Goal: Information Seeking & Learning: Learn about a topic

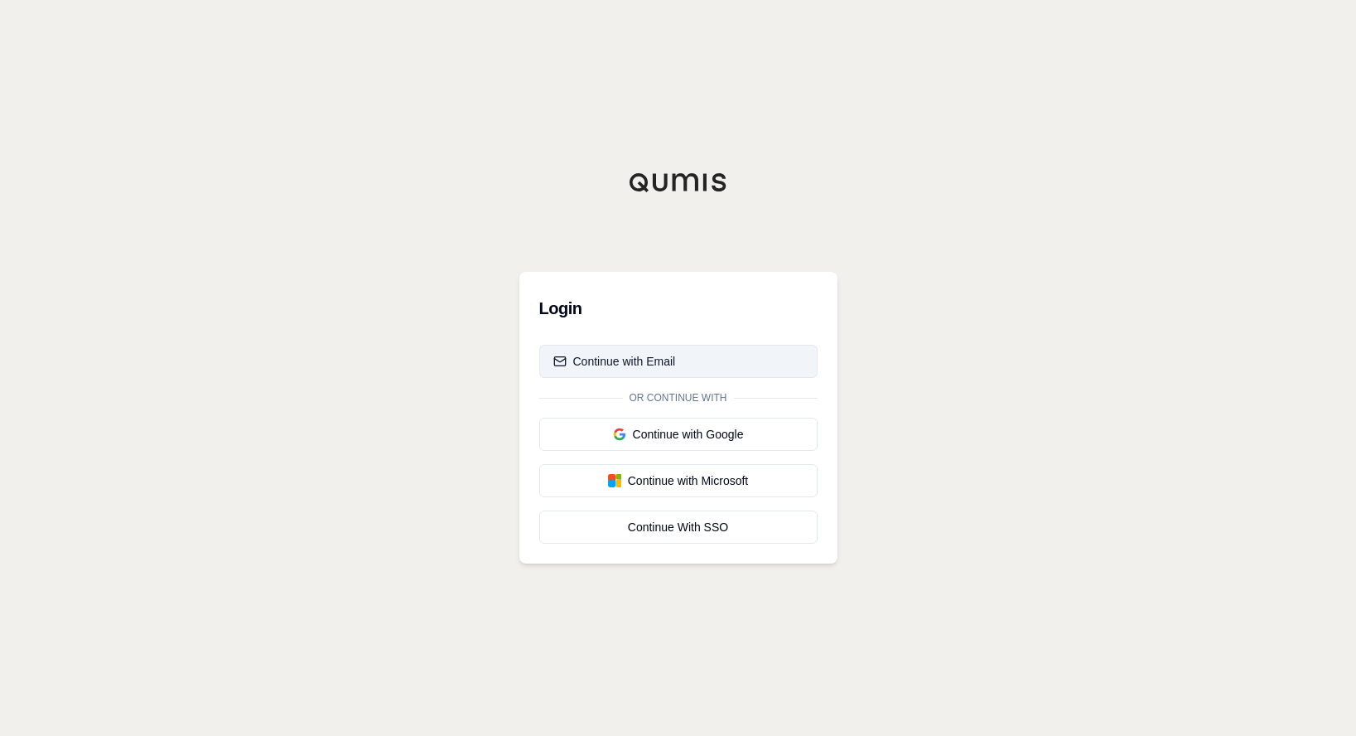
click at [649, 354] on div "Continue with Email" at bounding box center [614, 361] width 123 height 17
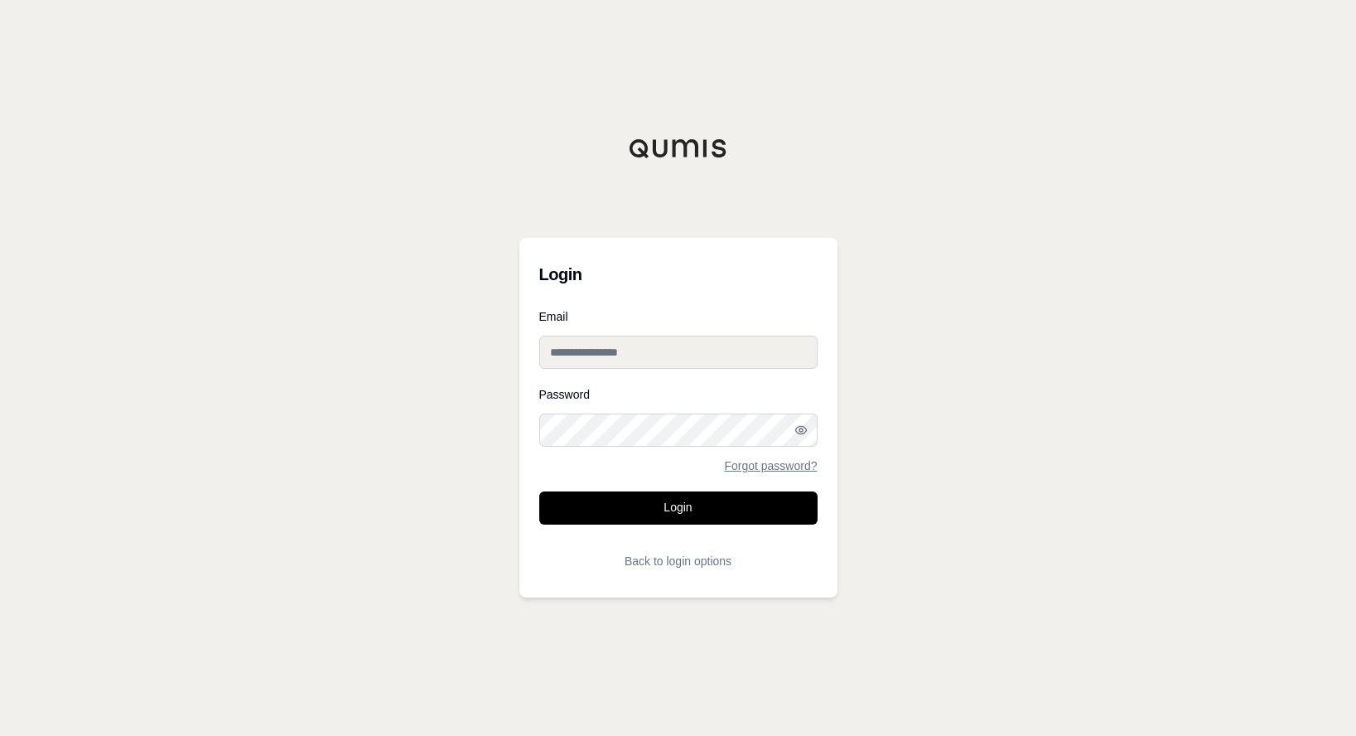
click at [654, 358] on input "Email" at bounding box center [678, 352] width 278 height 33
type input "**********"
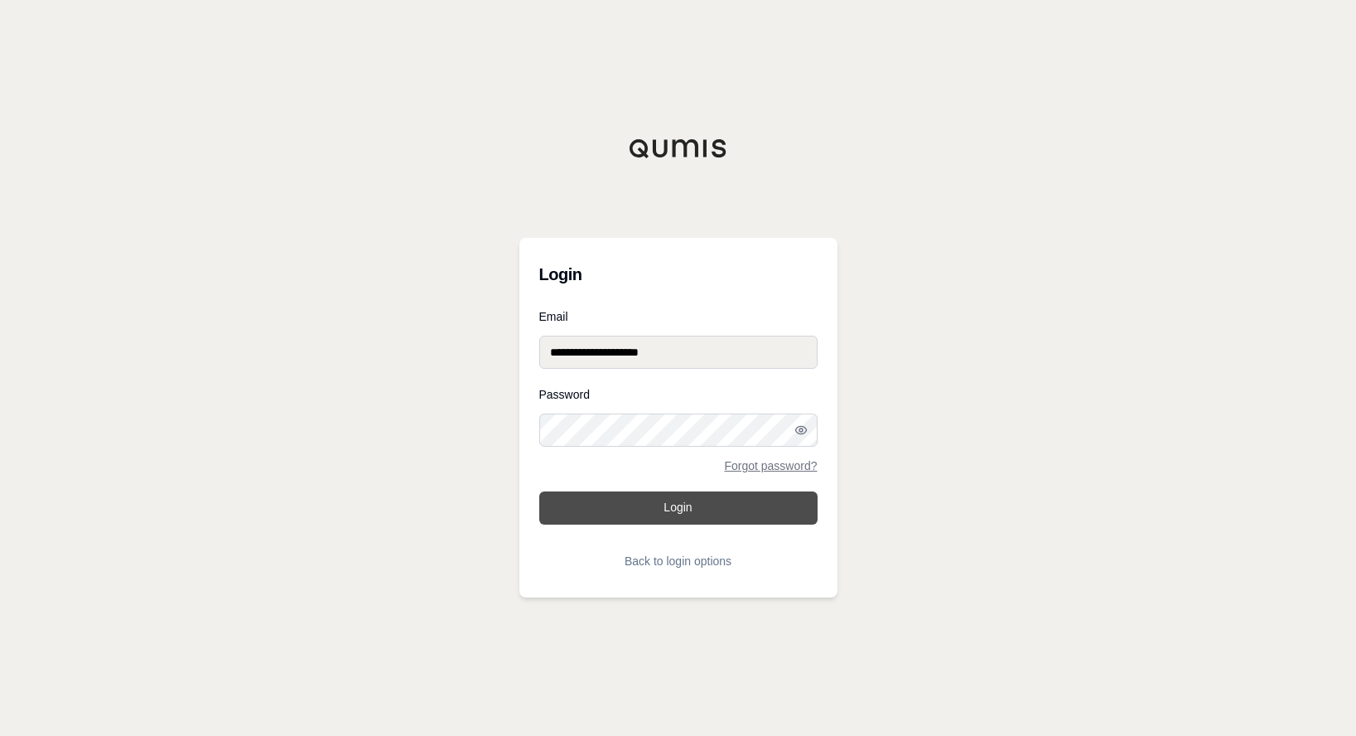
click at [704, 512] on button "Login" at bounding box center [678, 507] width 278 height 33
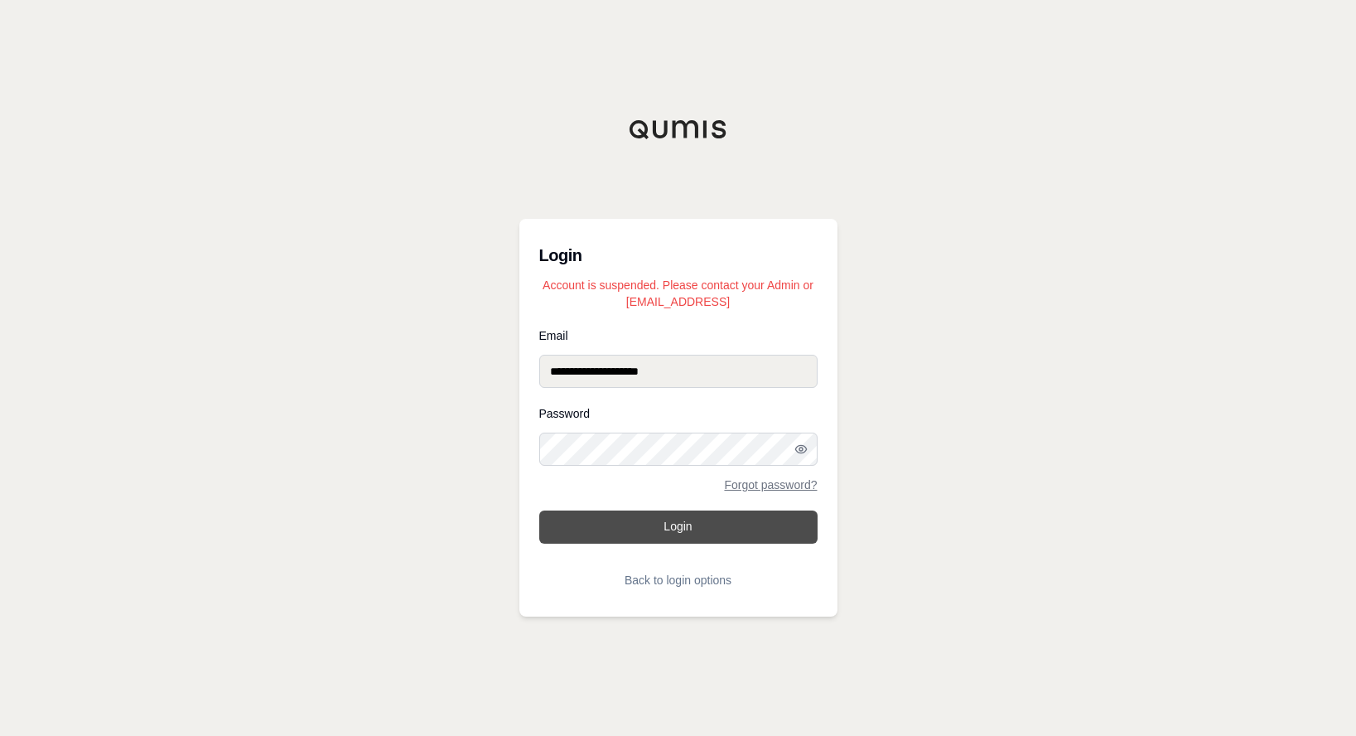
click at [661, 536] on button "Login" at bounding box center [678, 526] width 278 height 33
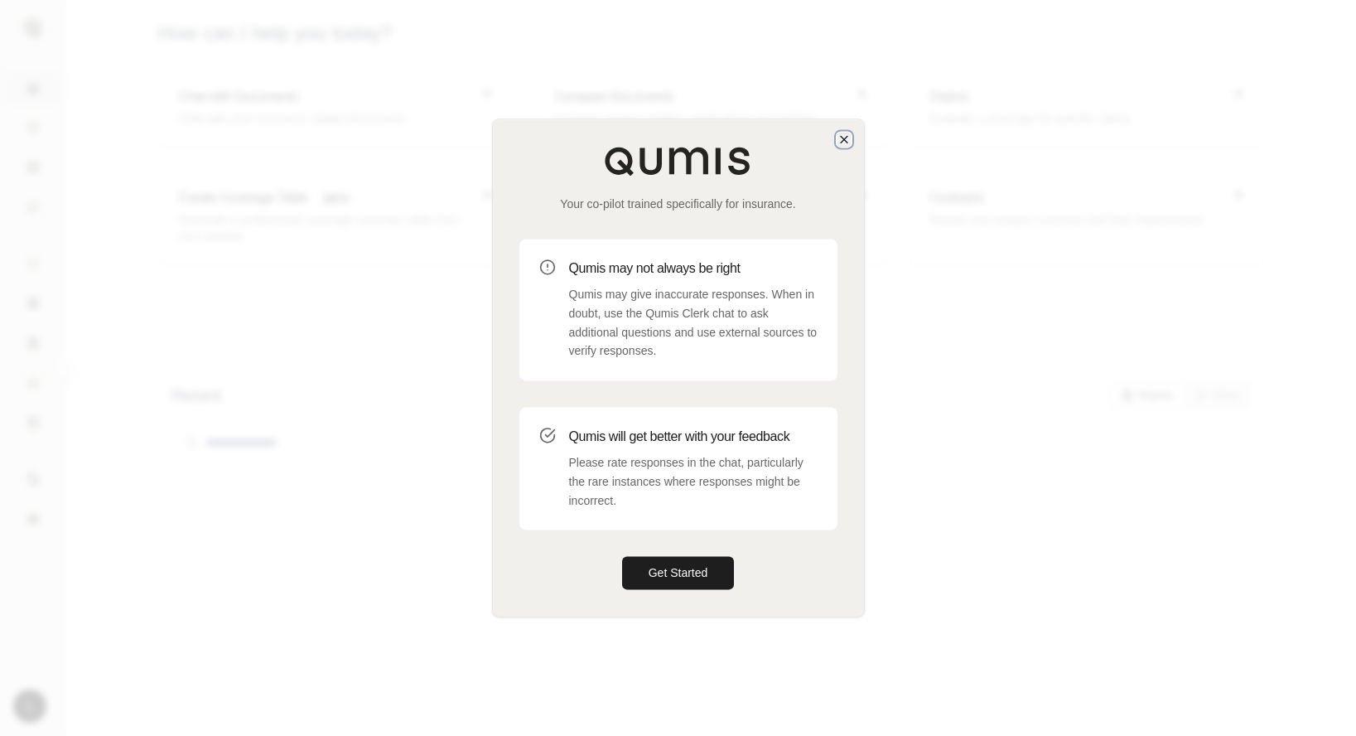
click at [847, 136] on icon "button" at bounding box center [844, 139] width 7 height 7
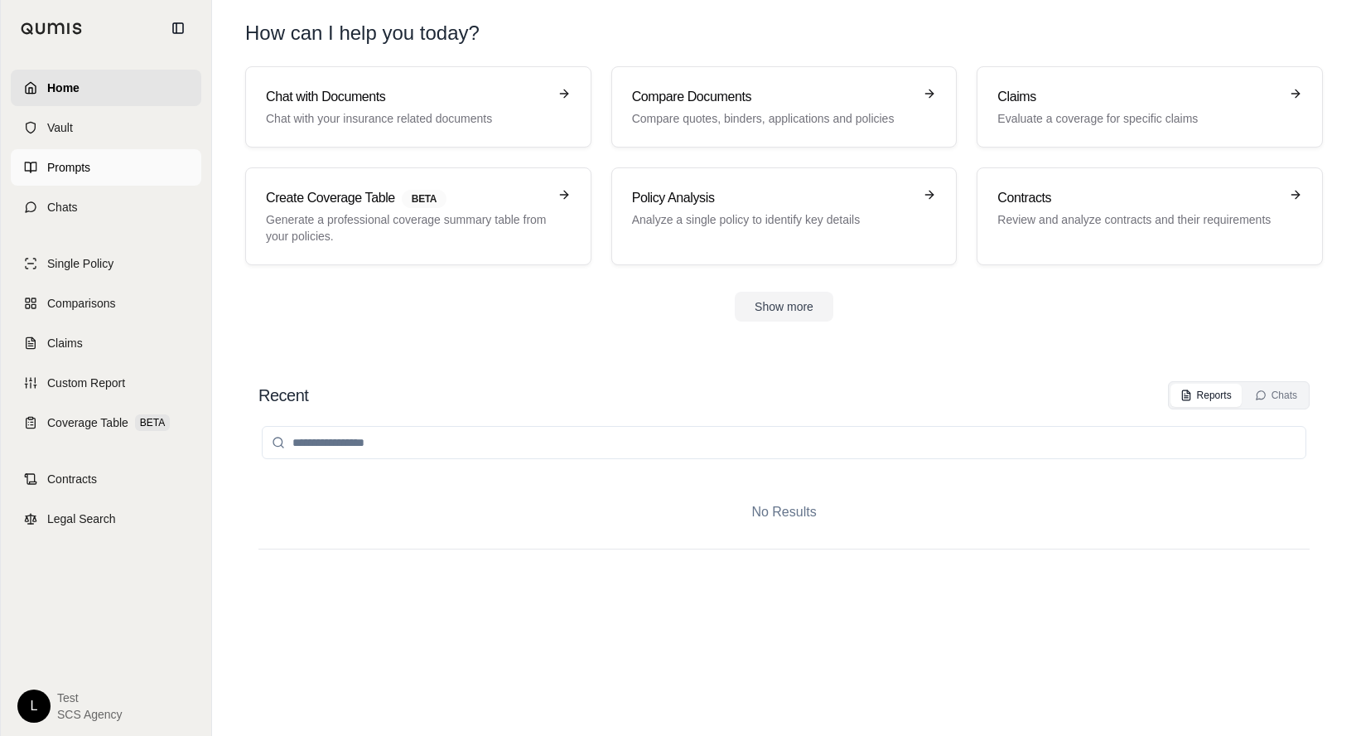
click at [79, 173] on span "Prompts" at bounding box center [68, 167] width 43 height 17
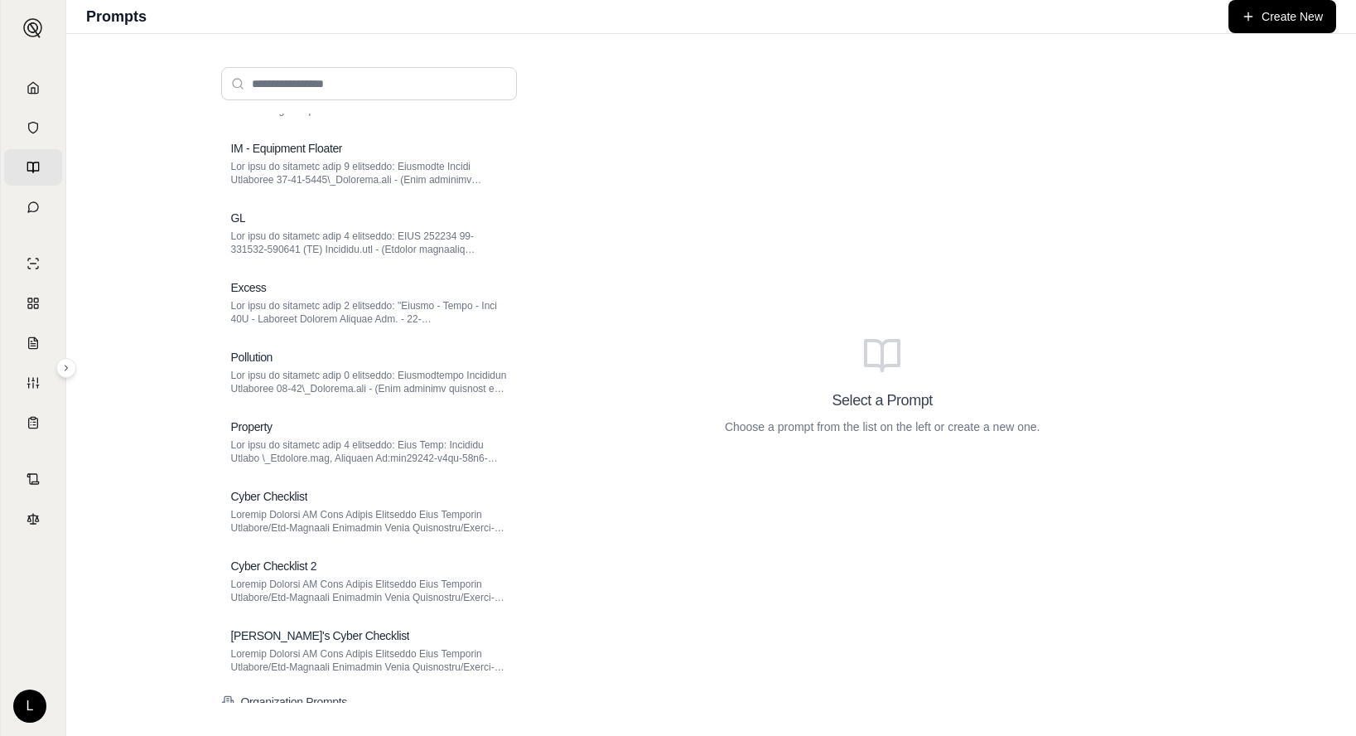
scroll to position [1776, 0]
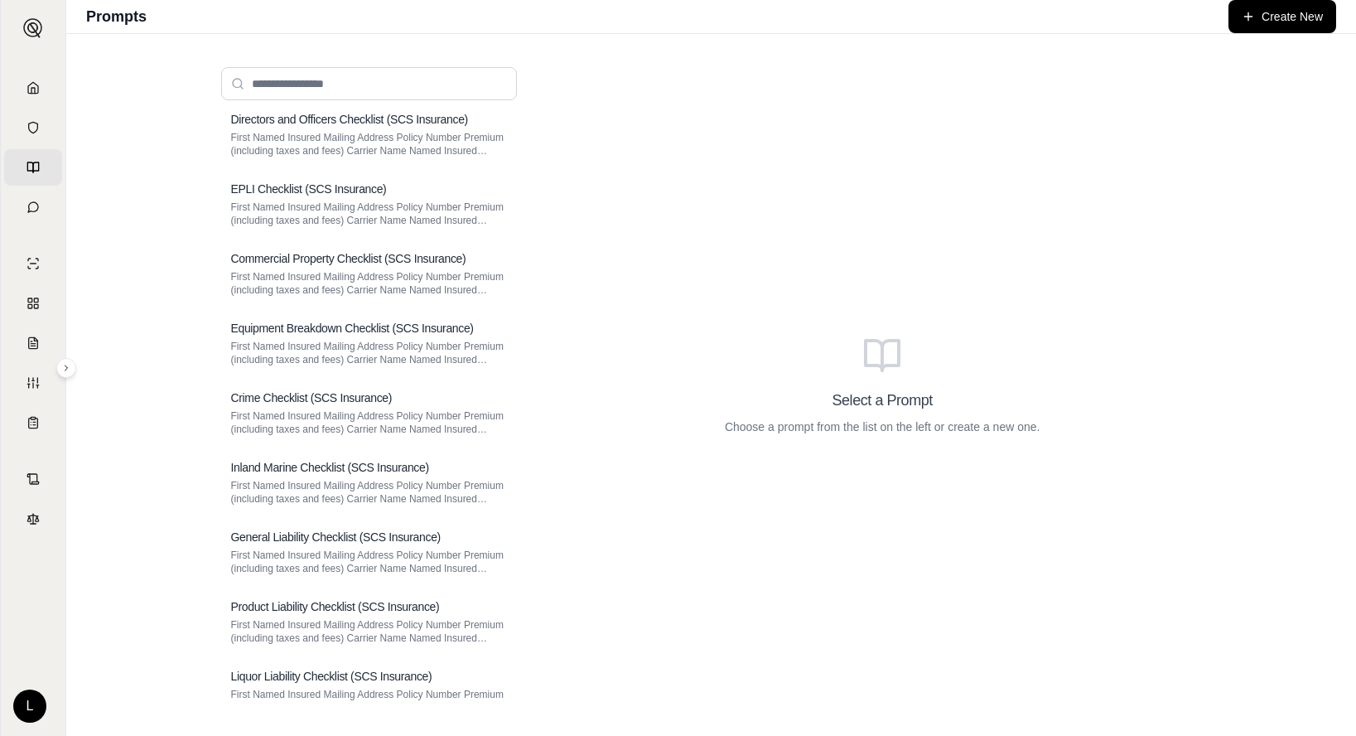
click at [389, 416] on p "First Named Insured Mailing Address Policy Number Premium (including taxes and …" at bounding box center [369, 422] width 276 height 27
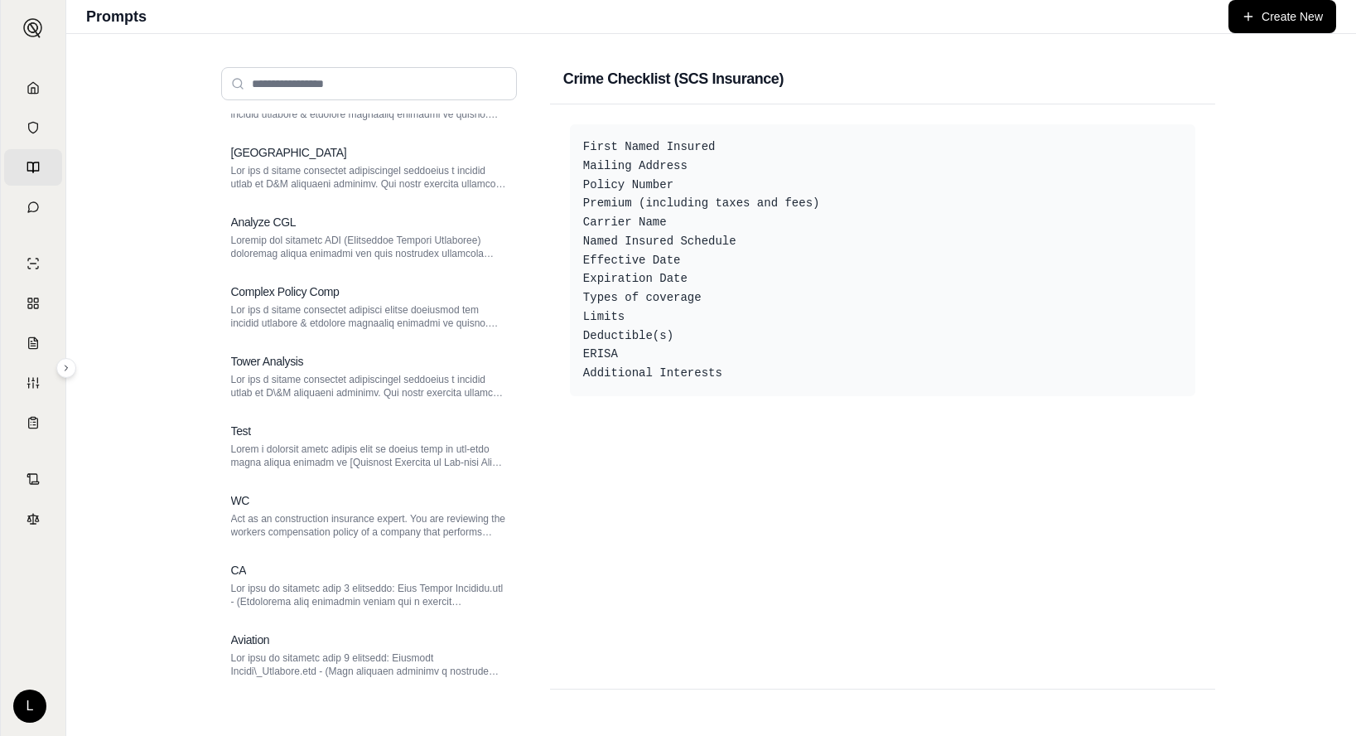
scroll to position [0, 0]
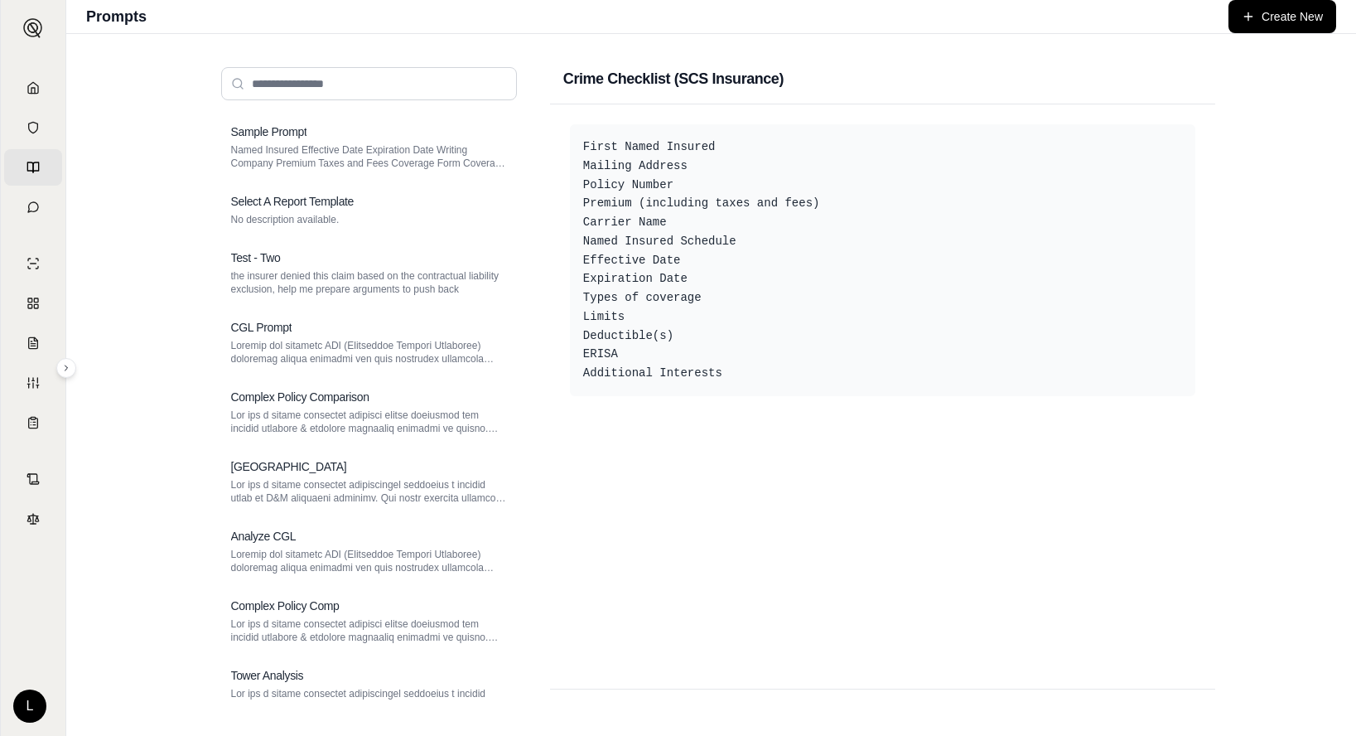
click at [432, 274] on p "the insurer denied this claim based on the contractual liability exclusion, hel…" at bounding box center [369, 282] width 276 height 27
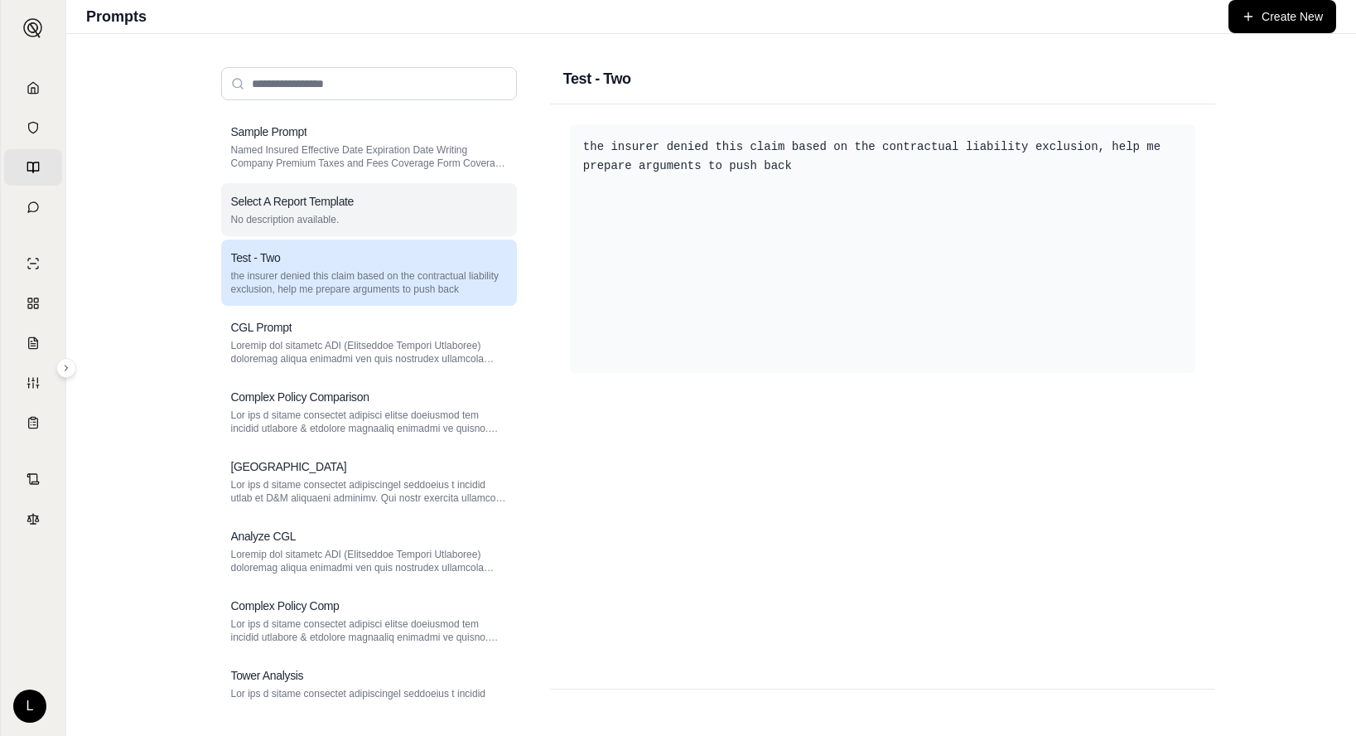
click at [423, 226] on div "Select A Report Template No description available." at bounding box center [369, 209] width 296 height 53
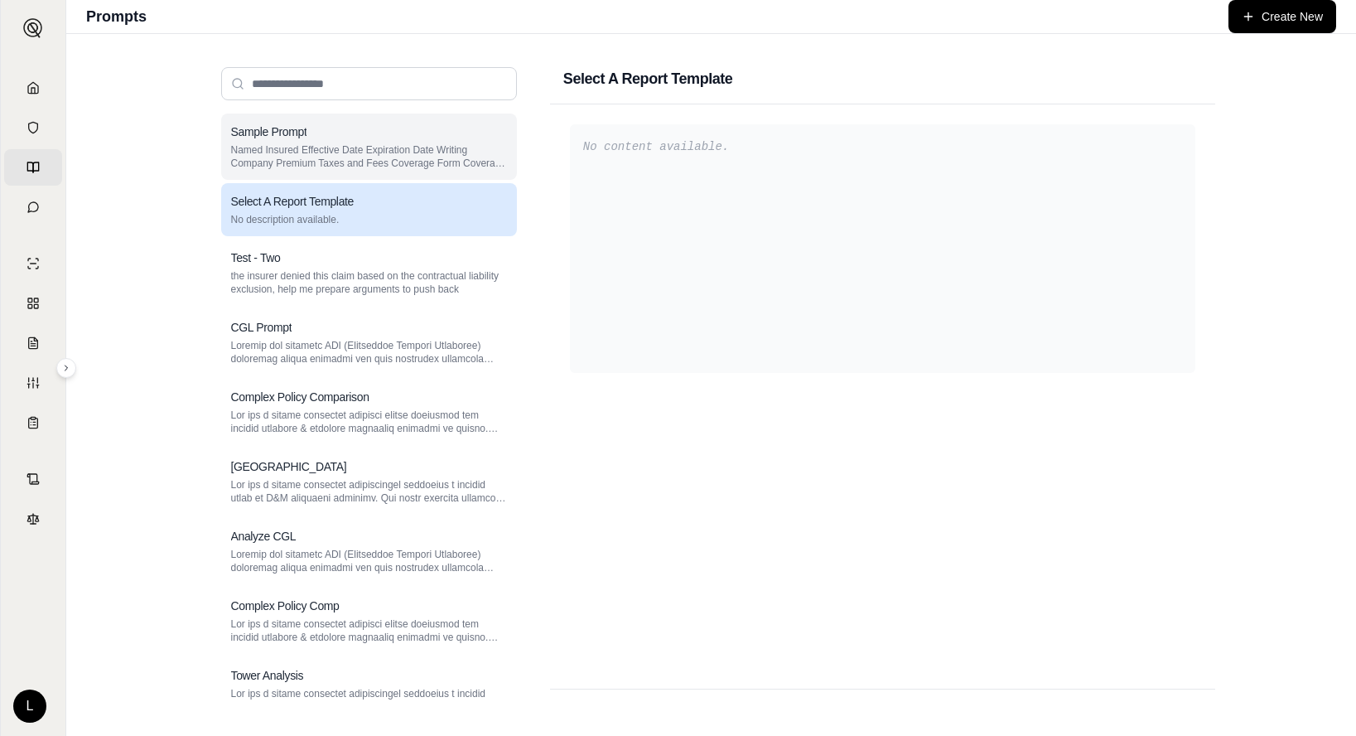
click at [425, 138] on div "Sample Prompt" at bounding box center [369, 131] width 276 height 17
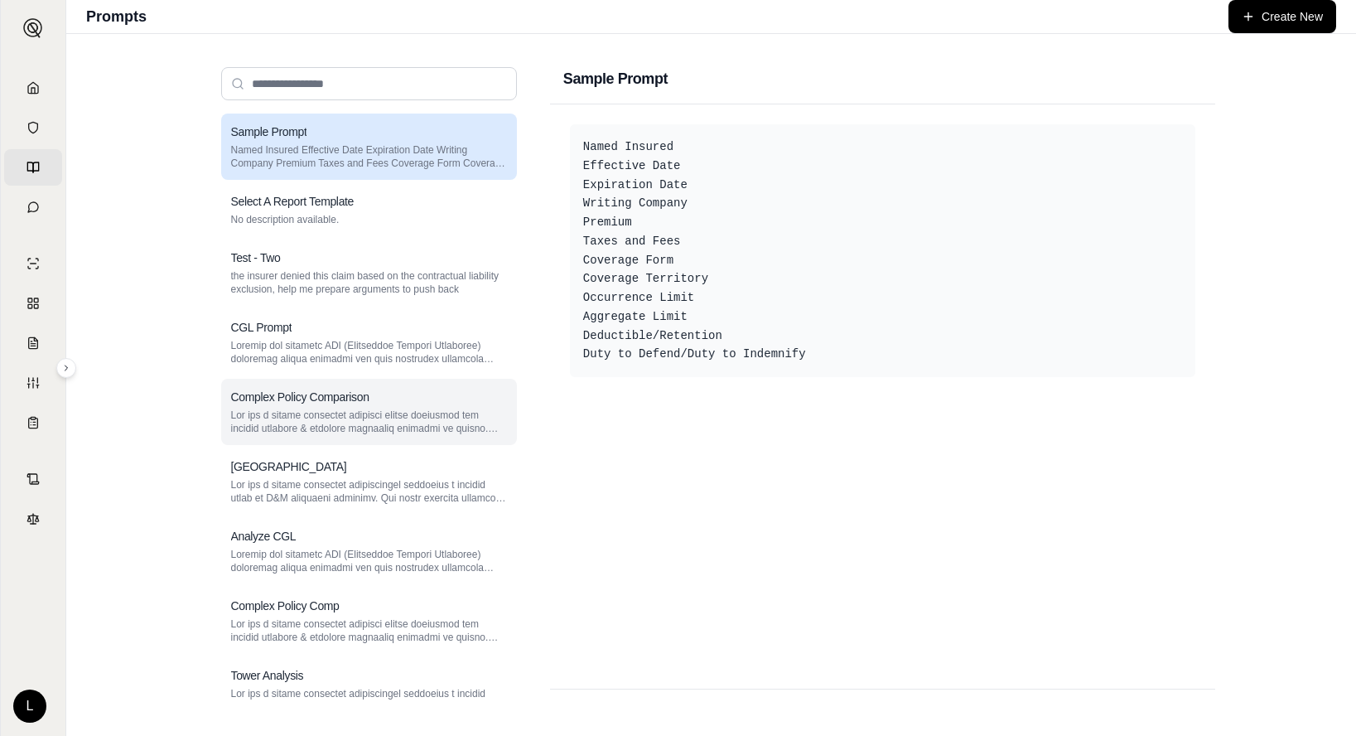
click at [402, 402] on div "Complex Policy Comparison" at bounding box center [369, 397] width 276 height 17
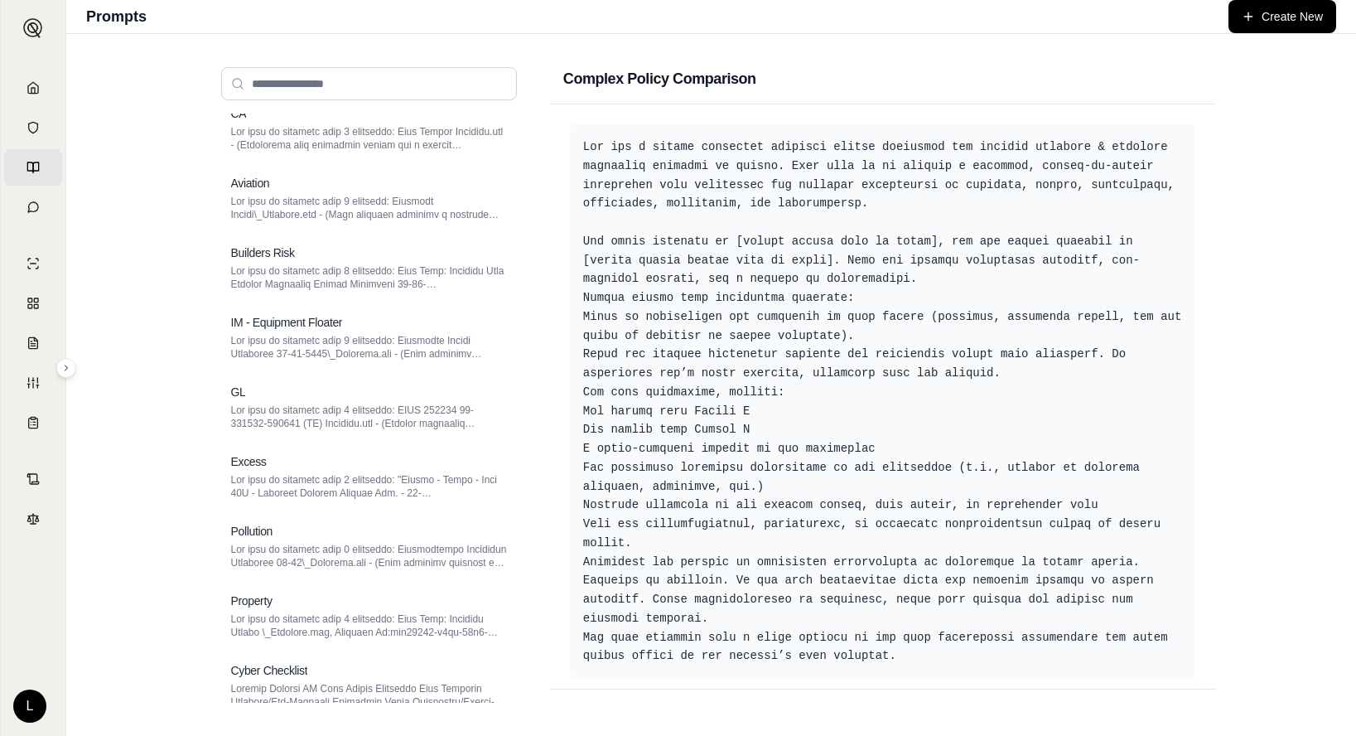
click at [402, 401] on div "GL" at bounding box center [369, 407] width 296 height 66
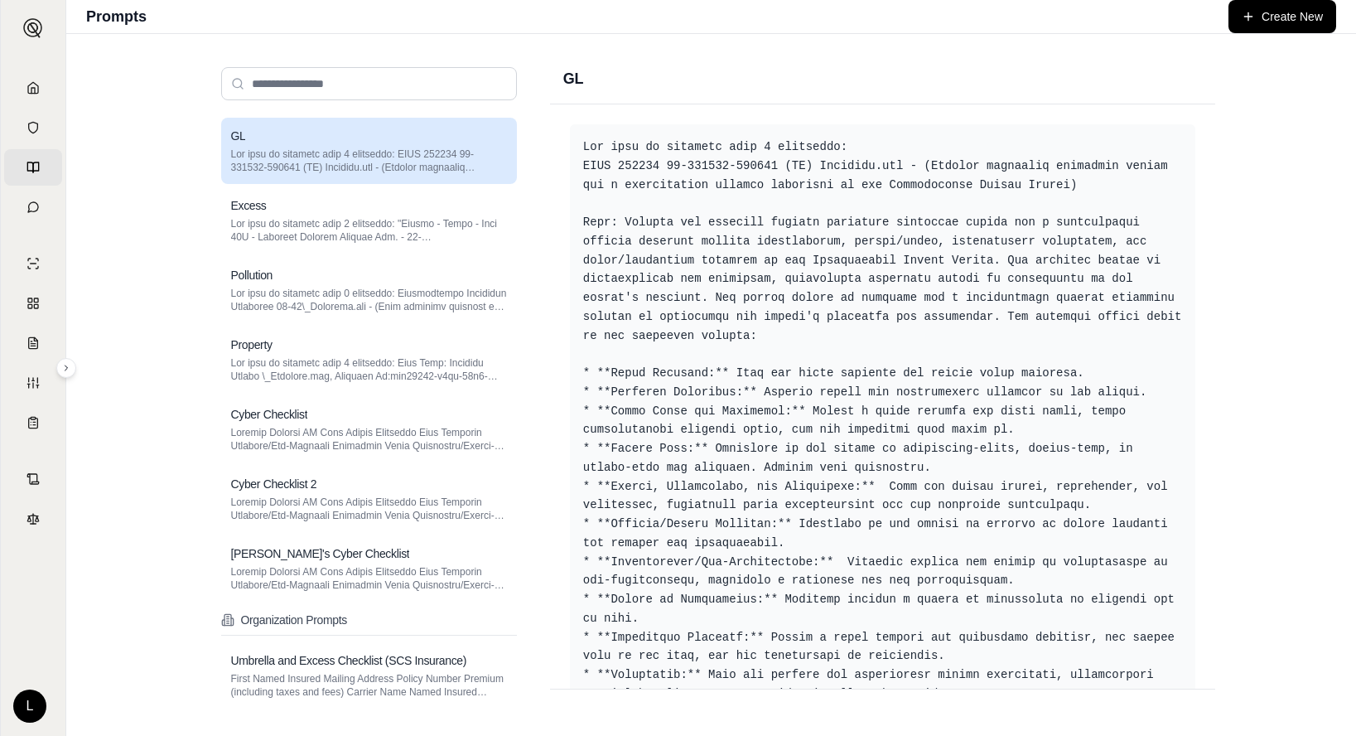
scroll to position [1280, 0]
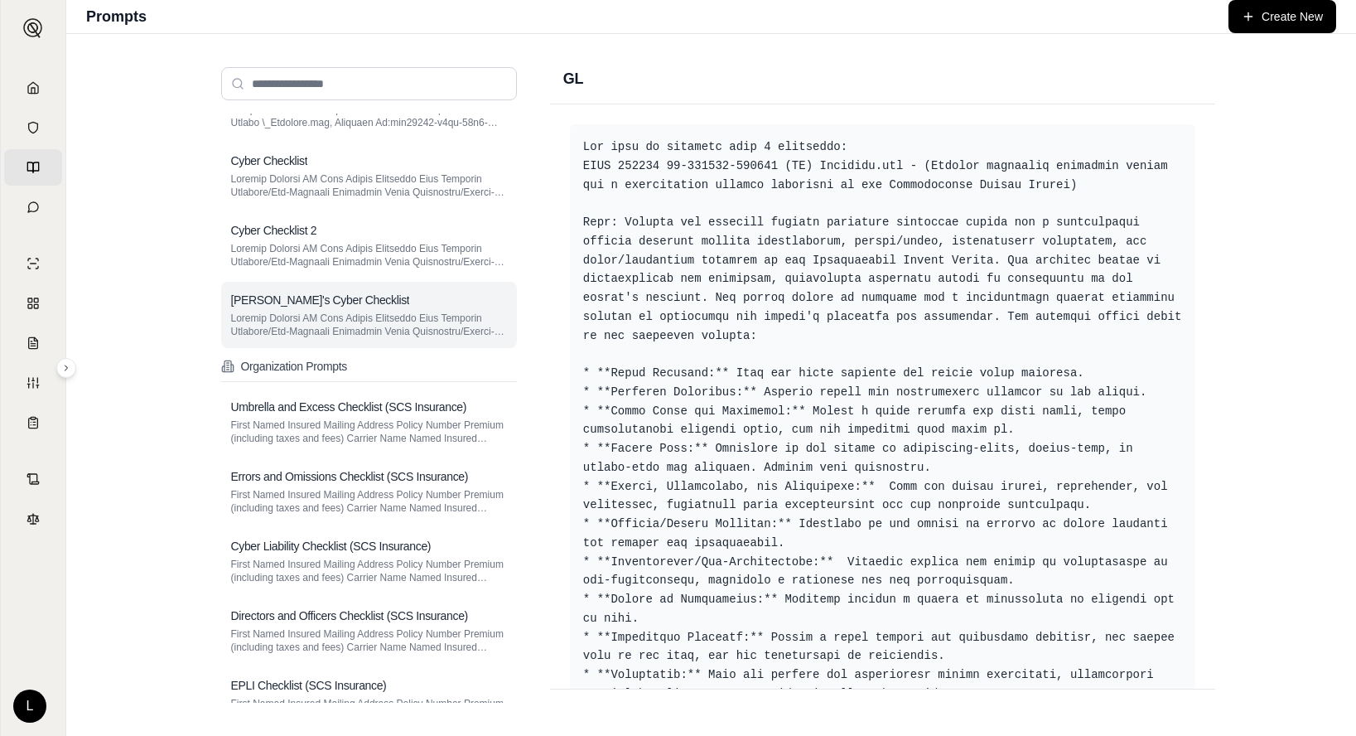
click at [404, 312] on p at bounding box center [369, 325] width 276 height 27
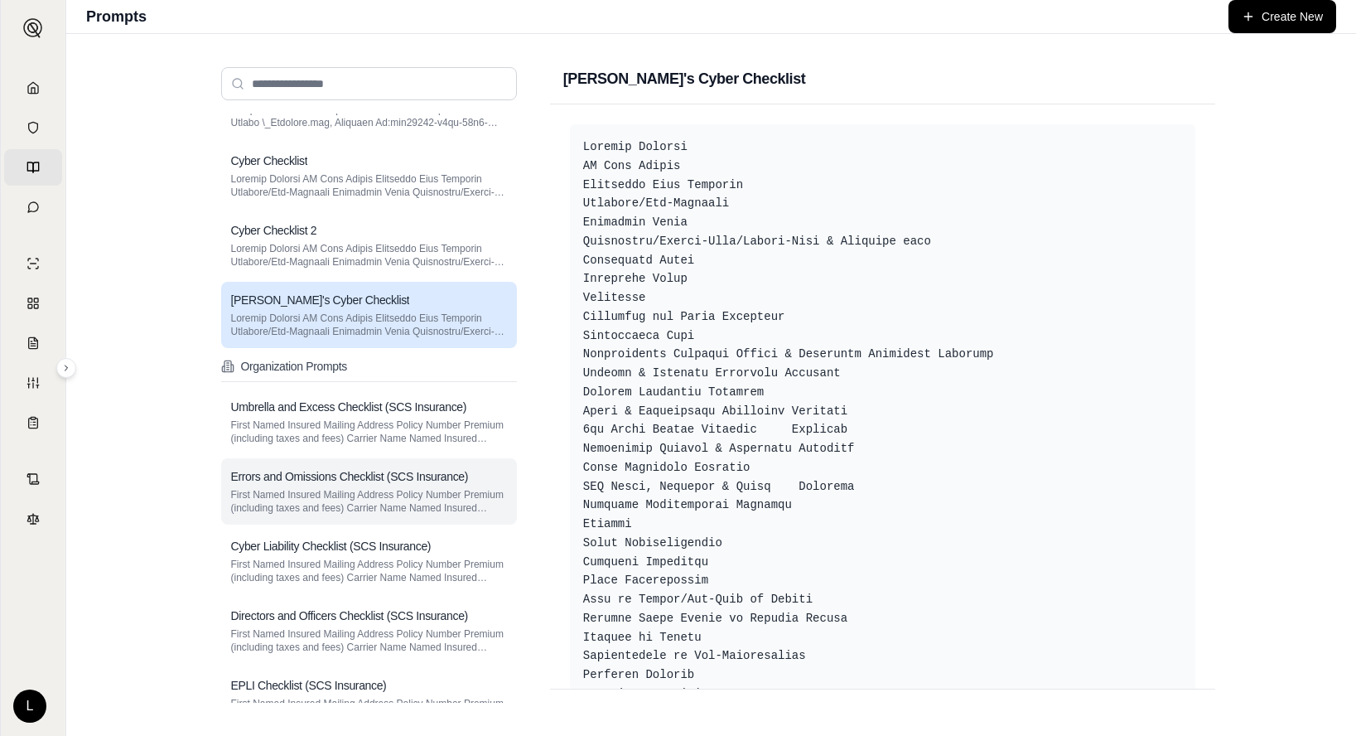
click at [389, 483] on h3 "Errors and Omissions Checklist (SCS Insurance)" at bounding box center [350, 476] width 238 height 17
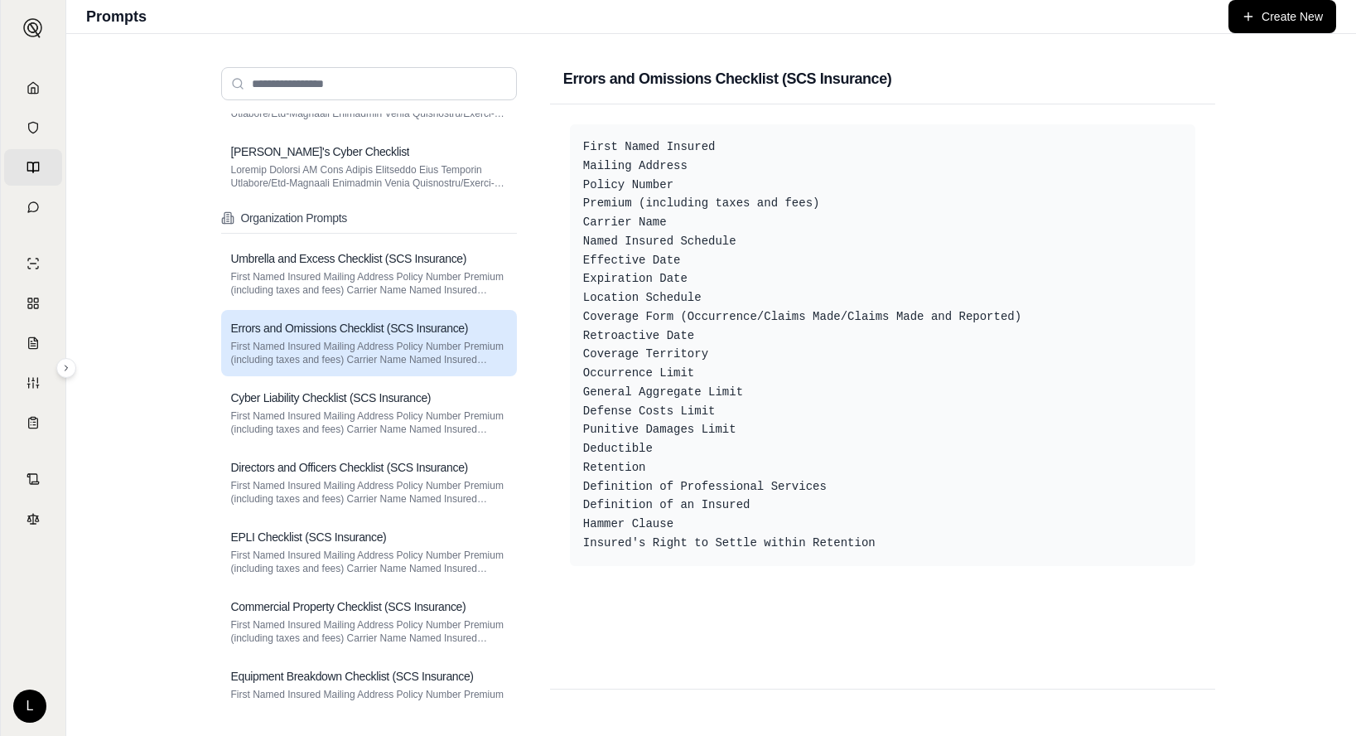
scroll to position [1937, 0]
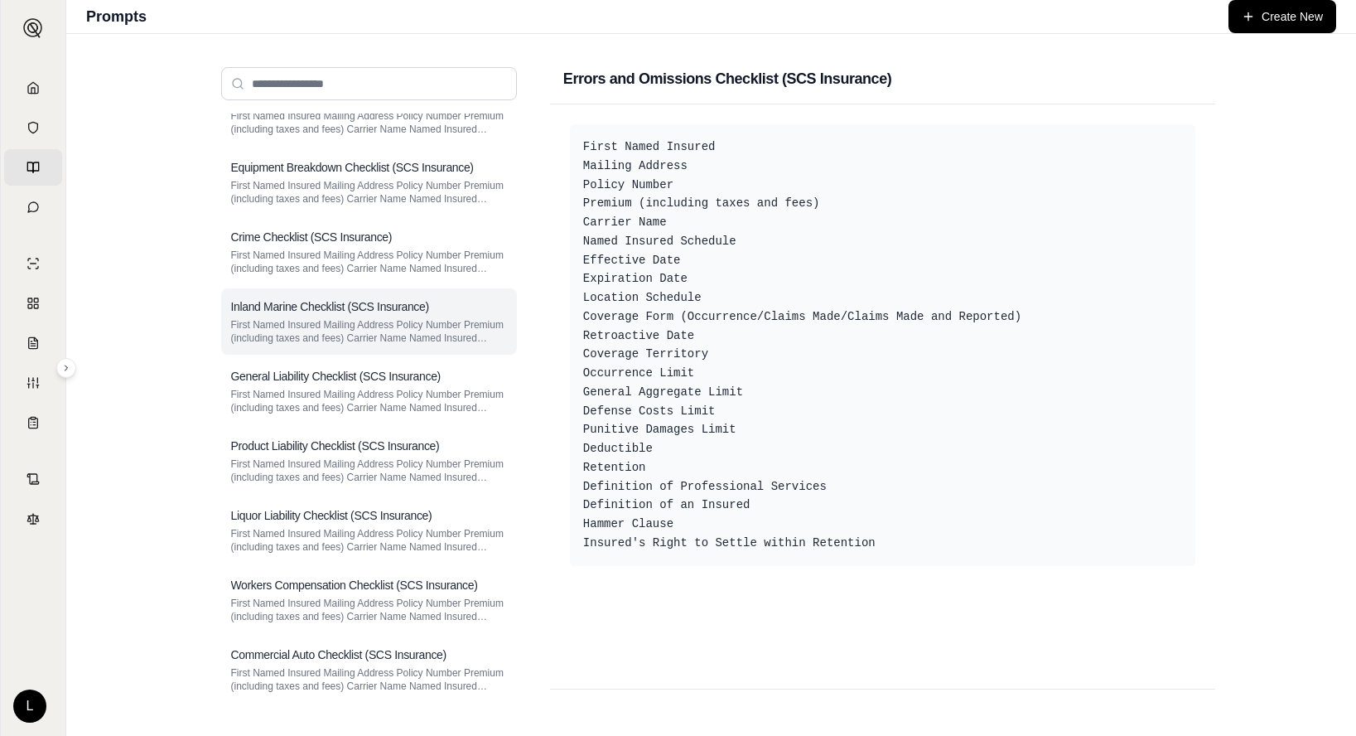
click at [384, 327] on p "First Named Insured Mailing Address Policy Number Premium (including taxes and …" at bounding box center [369, 331] width 276 height 27
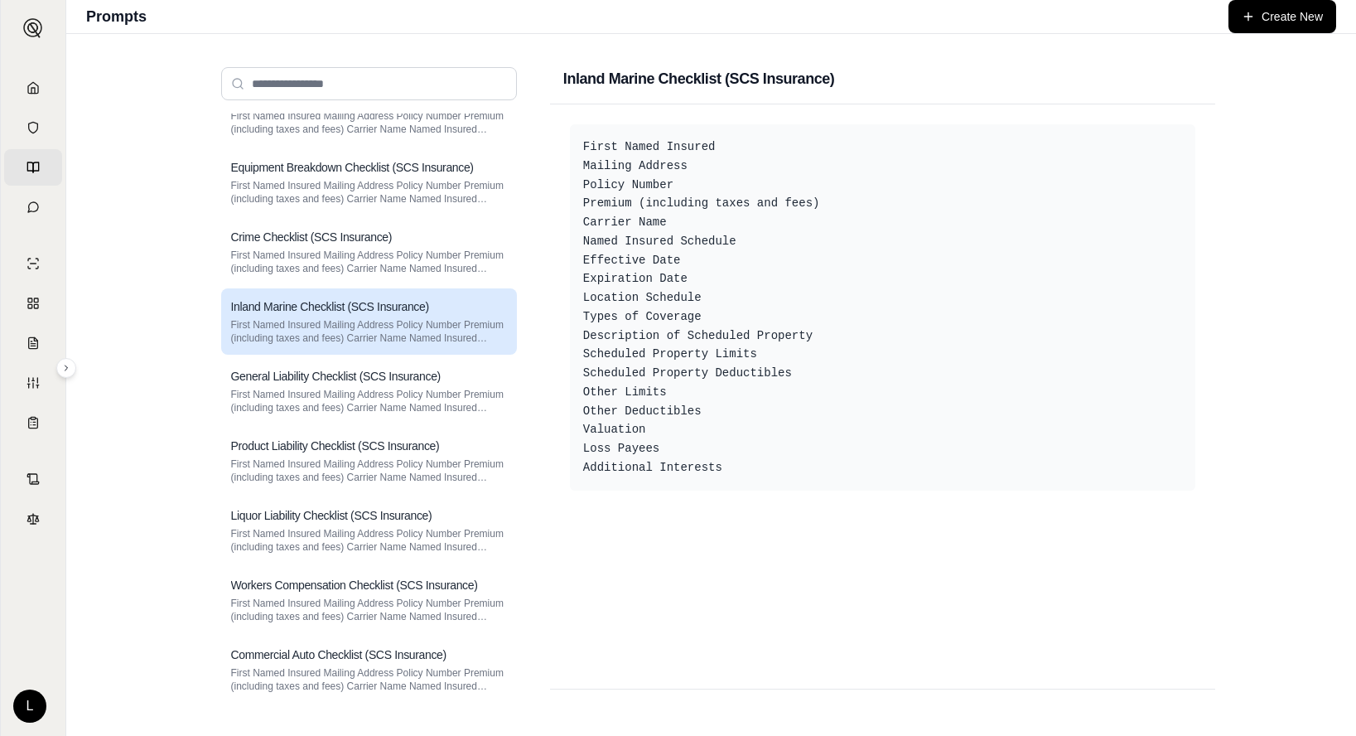
click at [42, 89] on link "Home" at bounding box center [33, 88] width 58 height 36
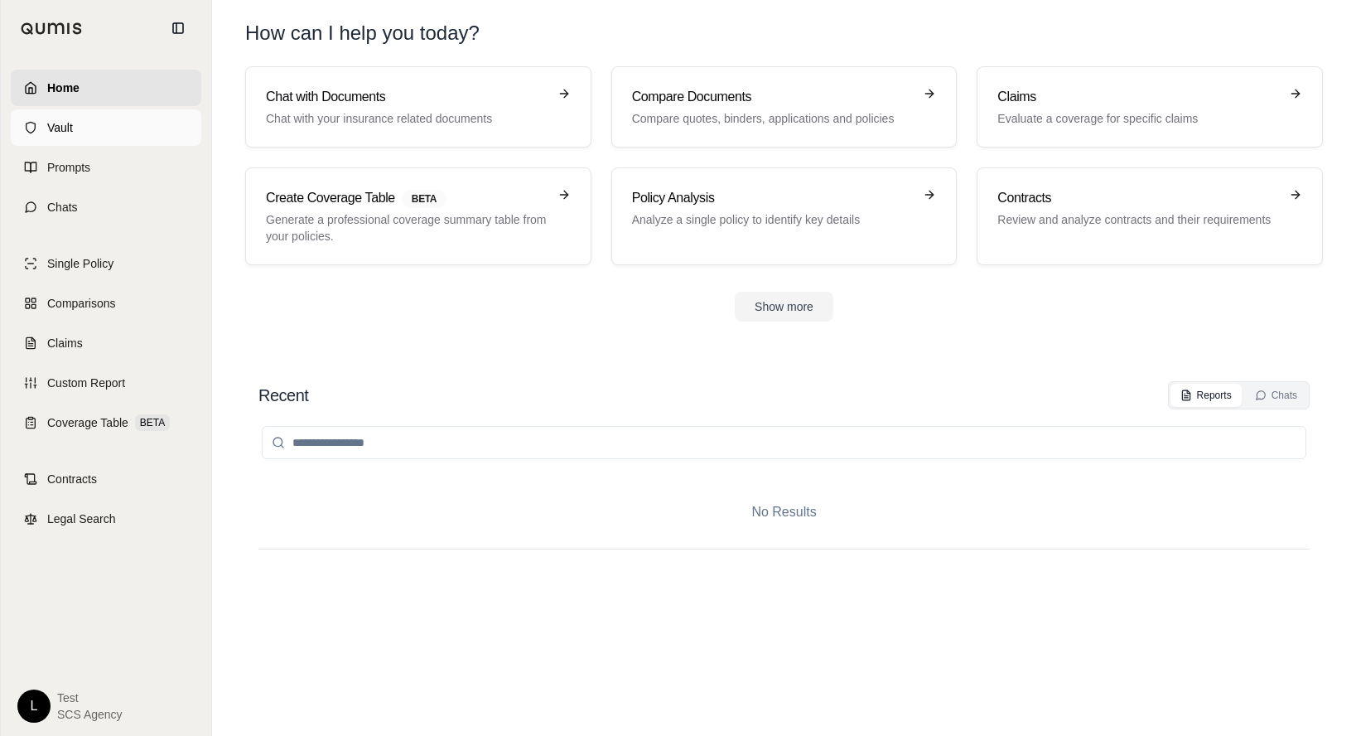
click at [36, 133] on icon at bounding box center [30, 127] width 13 height 13
